Goal: Task Accomplishment & Management: Use online tool/utility

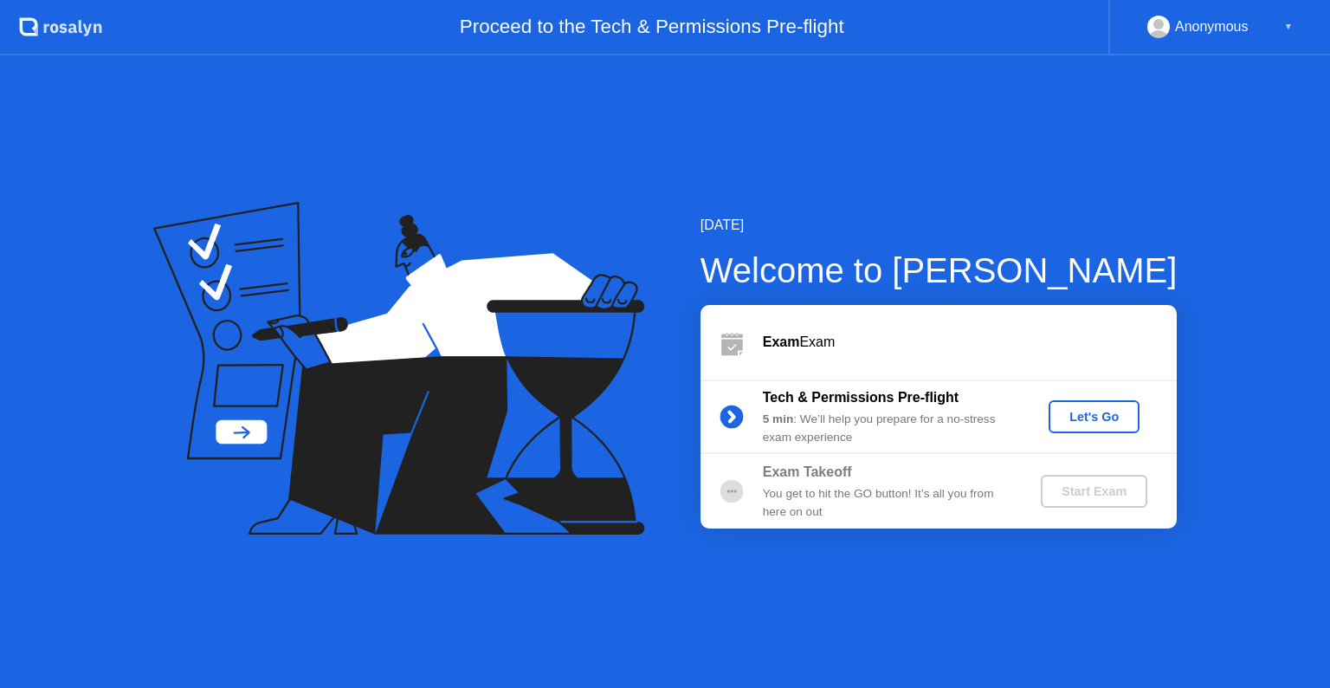
click at [1094, 414] on div "Let's Go" at bounding box center [1093, 417] width 77 height 14
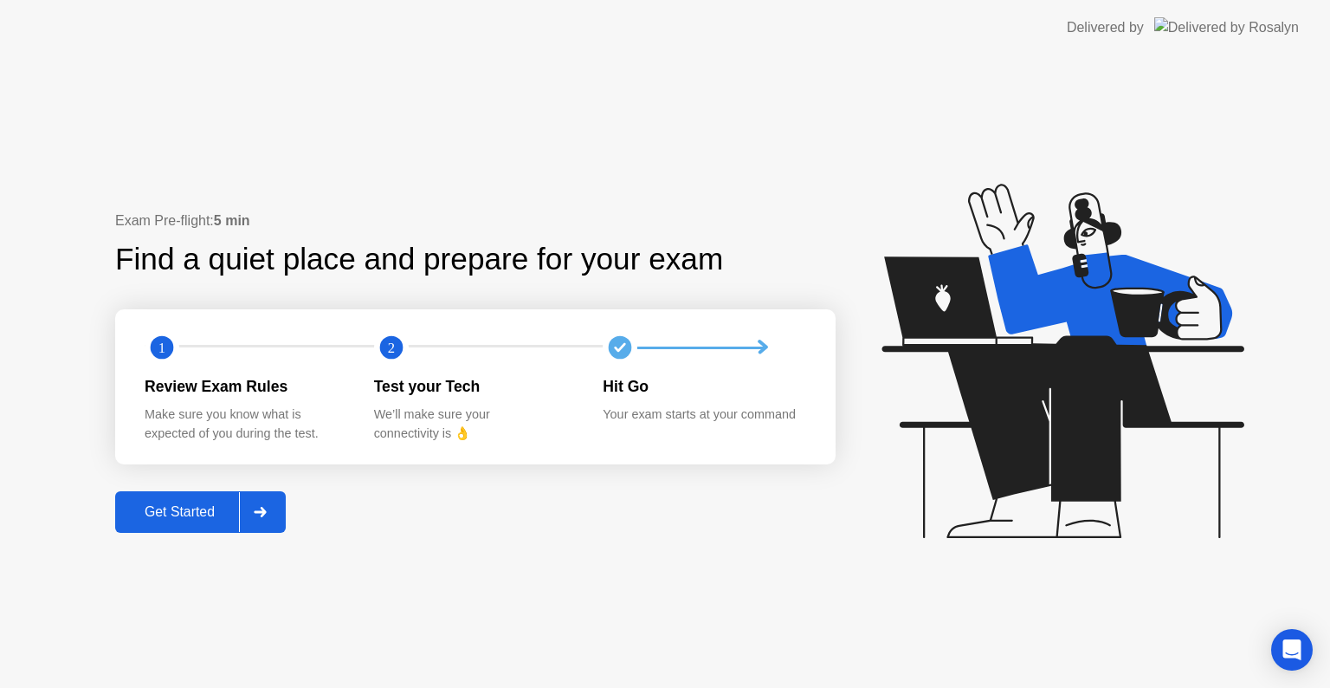
click at [200, 513] on div "Get Started" at bounding box center [179, 512] width 119 height 16
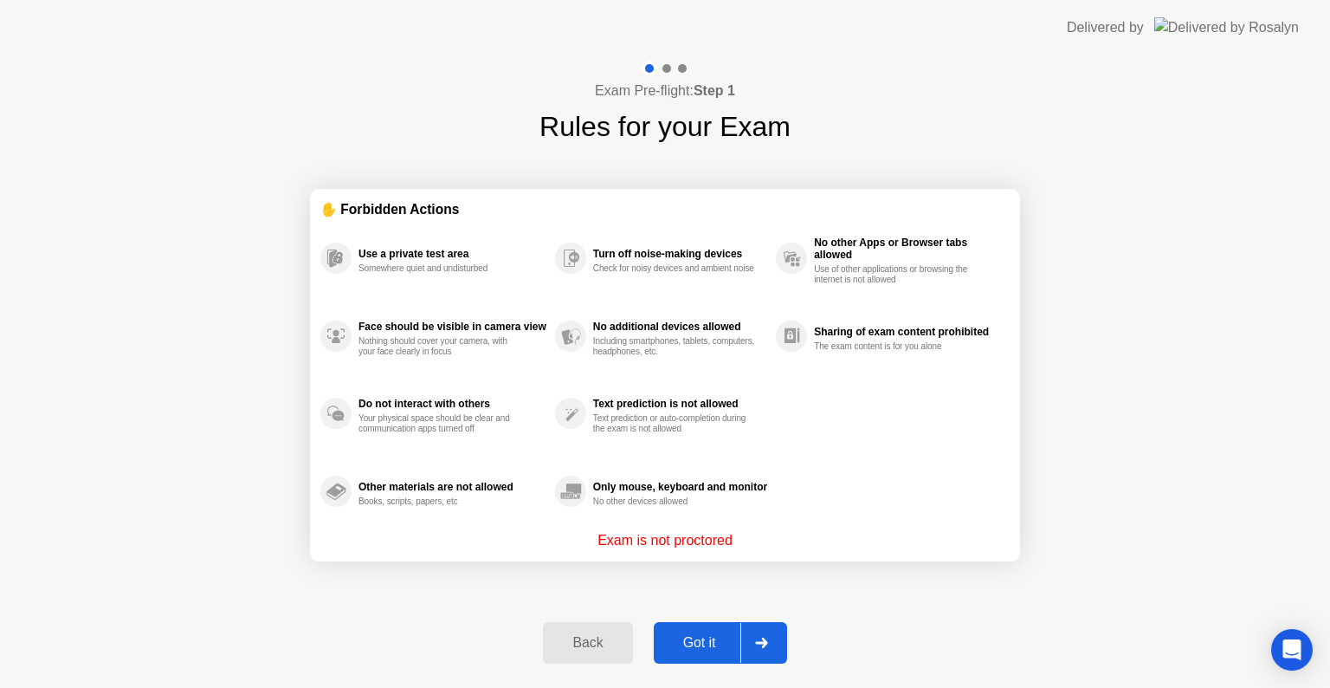
click at [720, 629] on button "Got it" at bounding box center [720, 643] width 133 height 42
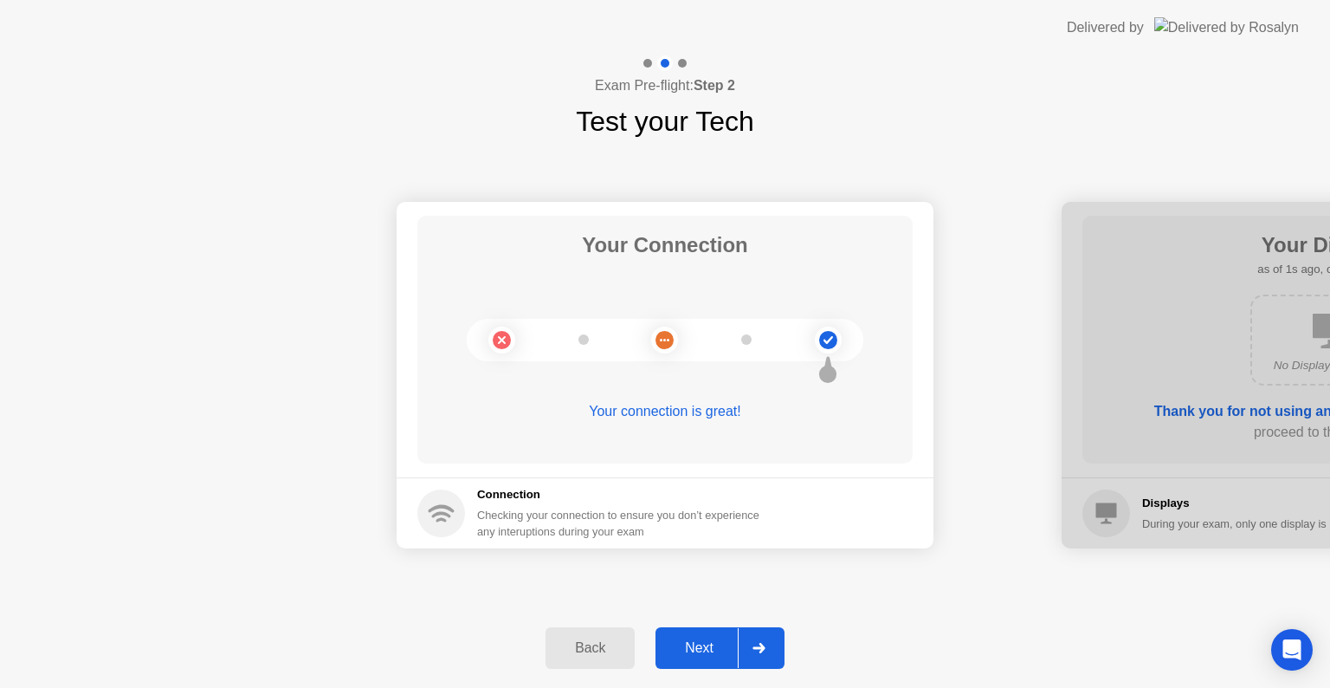
click at [715, 640] on div "Next" at bounding box center [699, 648] width 77 height 16
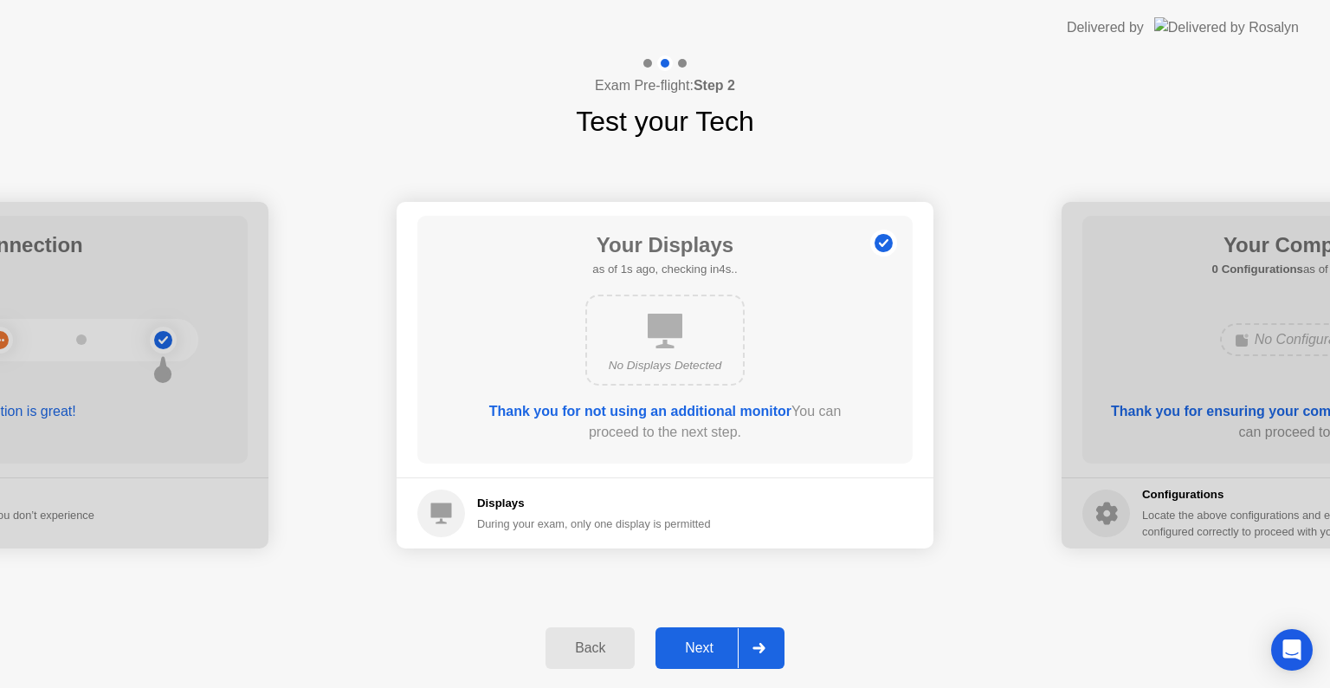
click at [712, 647] on div "Next" at bounding box center [699, 648] width 77 height 16
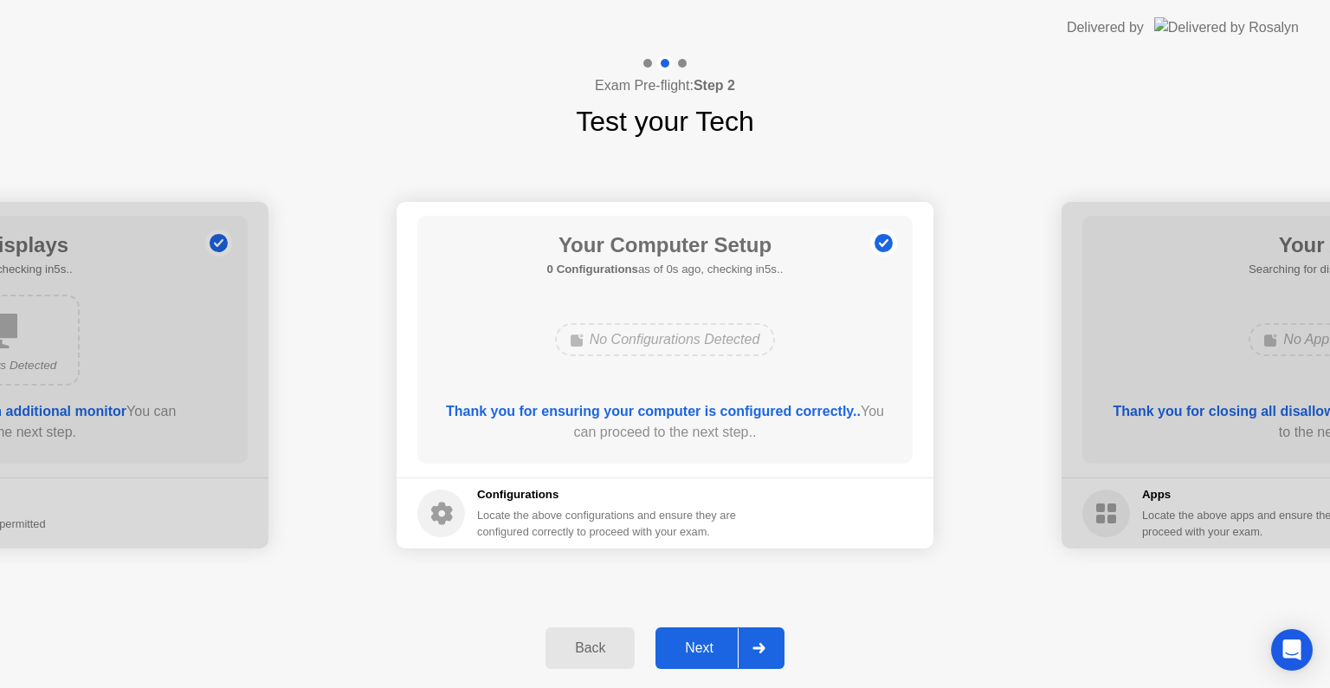
click at [712, 647] on div "Next" at bounding box center [699, 648] width 77 height 16
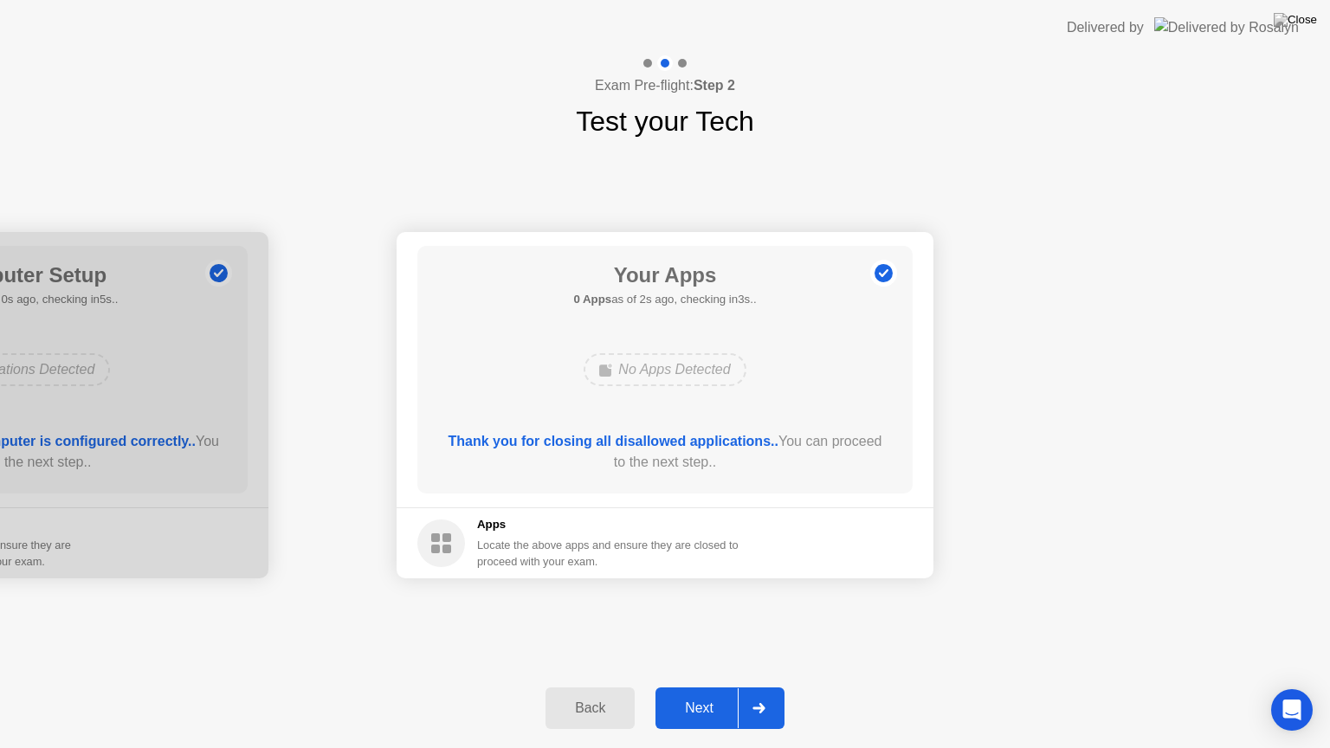
click at [713, 687] on div "Next" at bounding box center [699, 708] width 77 height 16
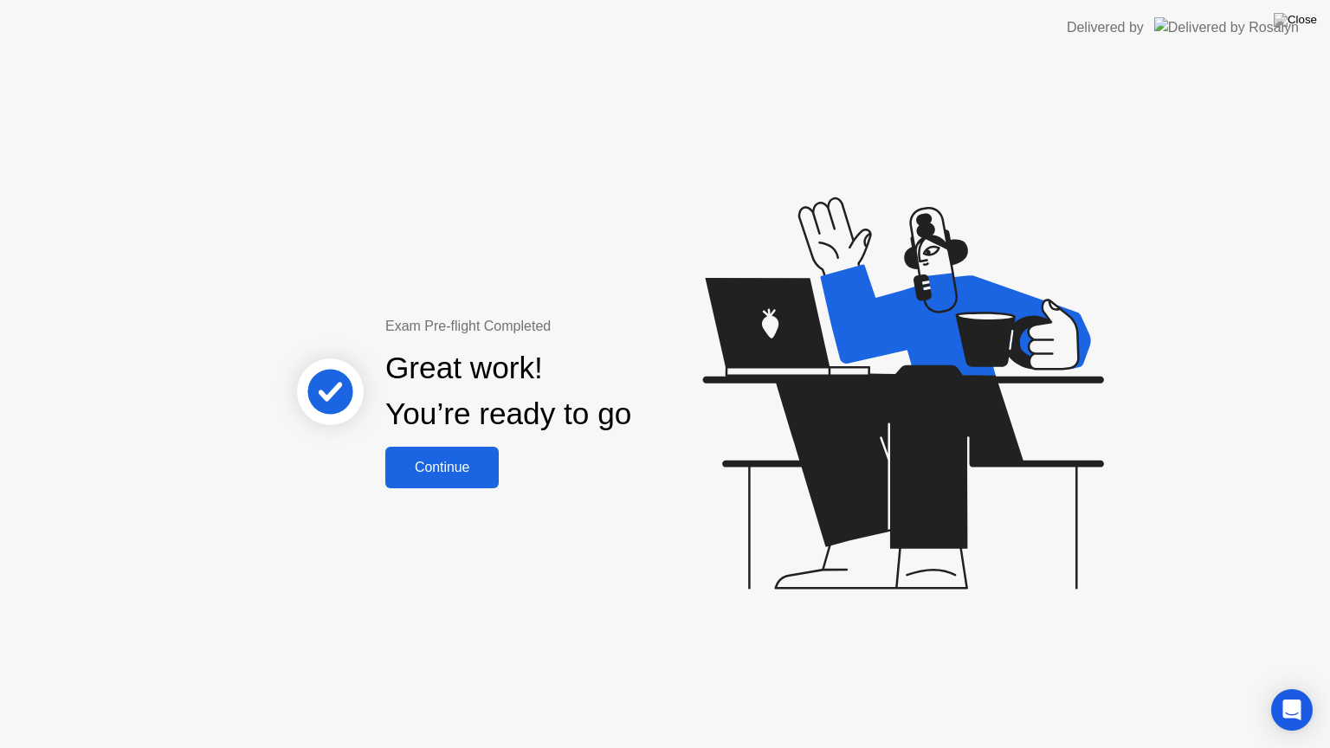
click at [457, 474] on div "Continue" at bounding box center [442, 468] width 103 height 16
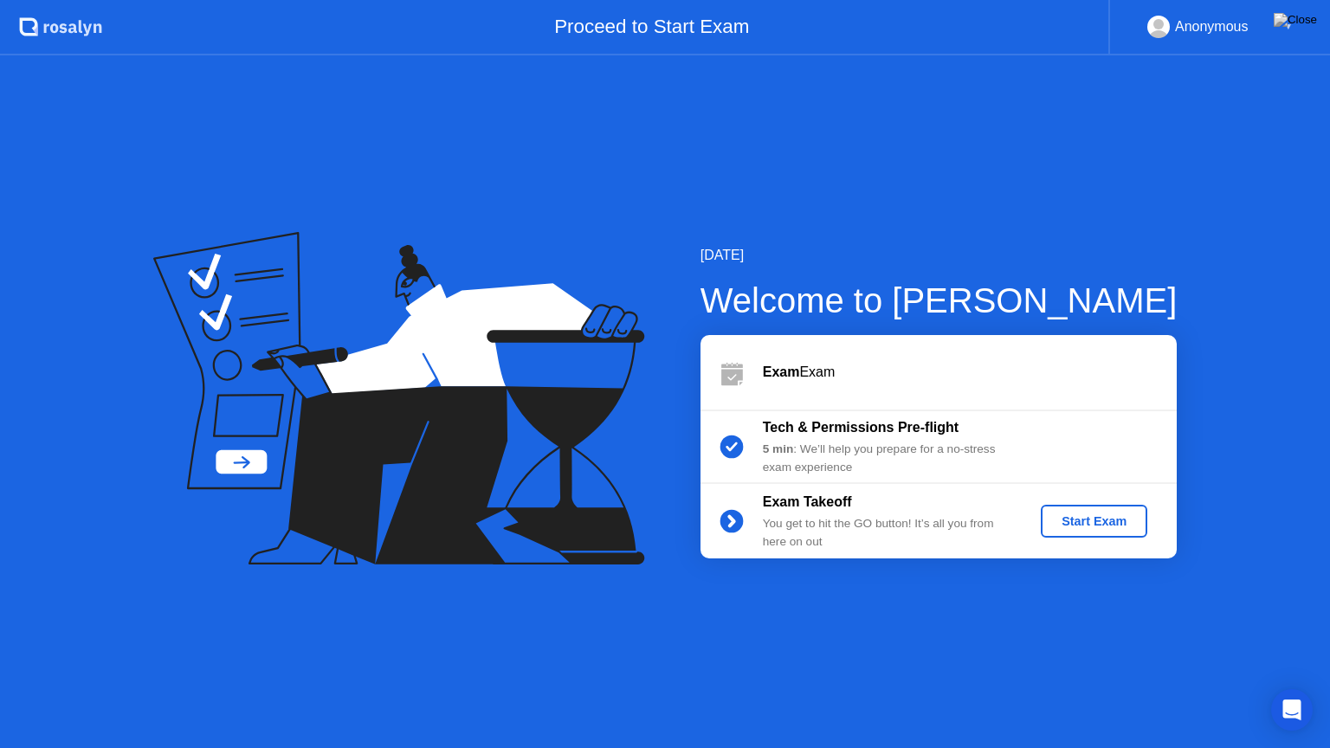
click at [1088, 525] on div "Start Exam" at bounding box center [1094, 521] width 93 height 14
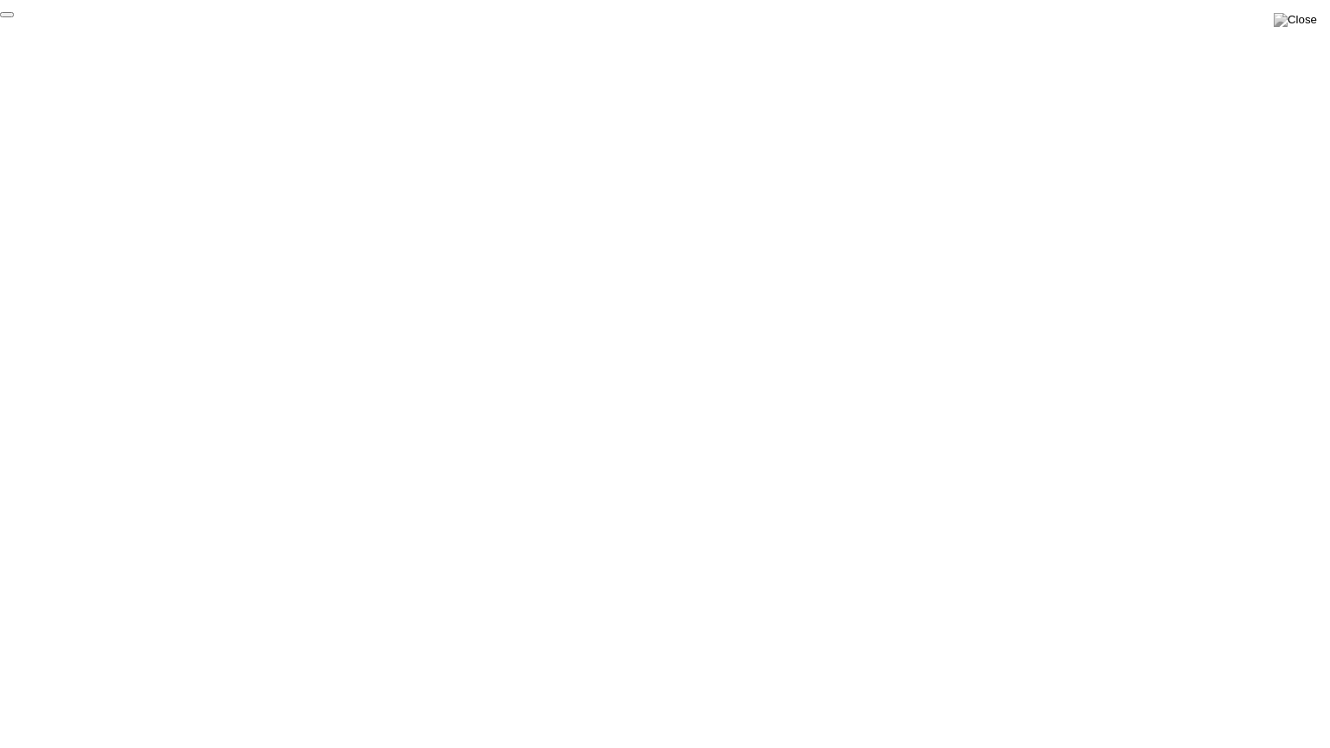
click div "End Proctoring Session"
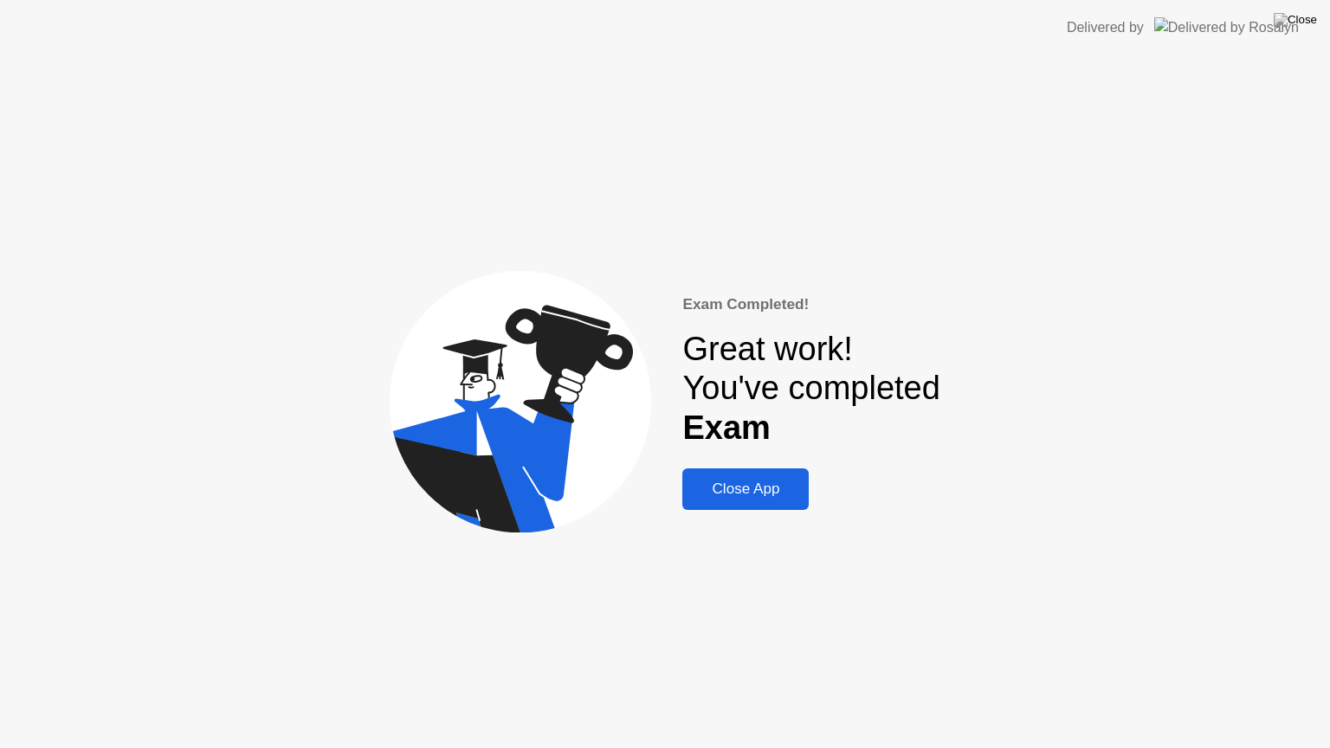
click at [773, 488] on div "Close App" at bounding box center [746, 489] width 116 height 17
